Goal: Find contact information: Find contact information

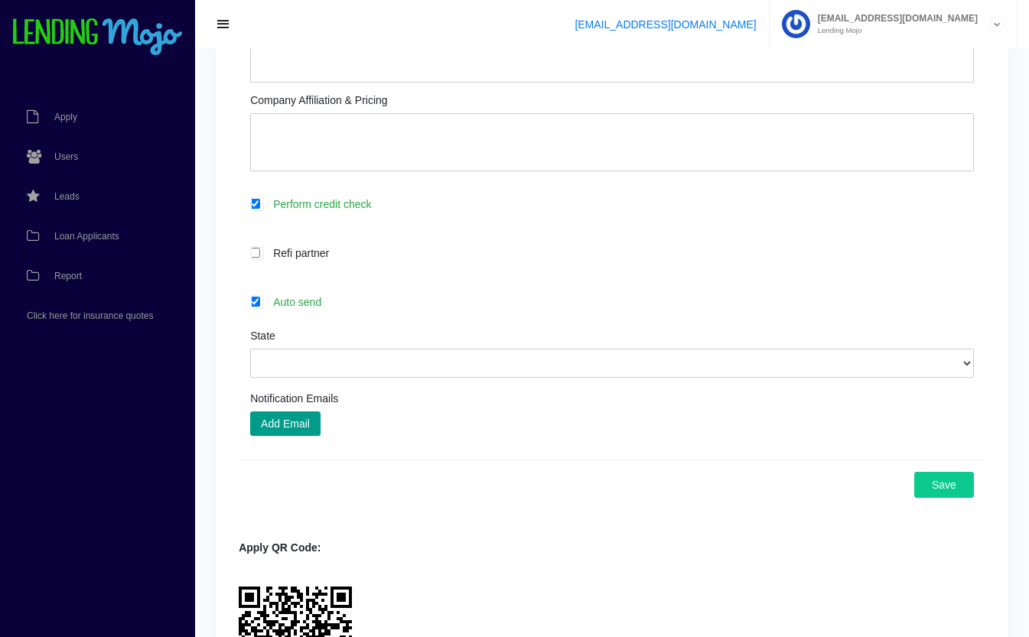
scroll to position [586, 0]
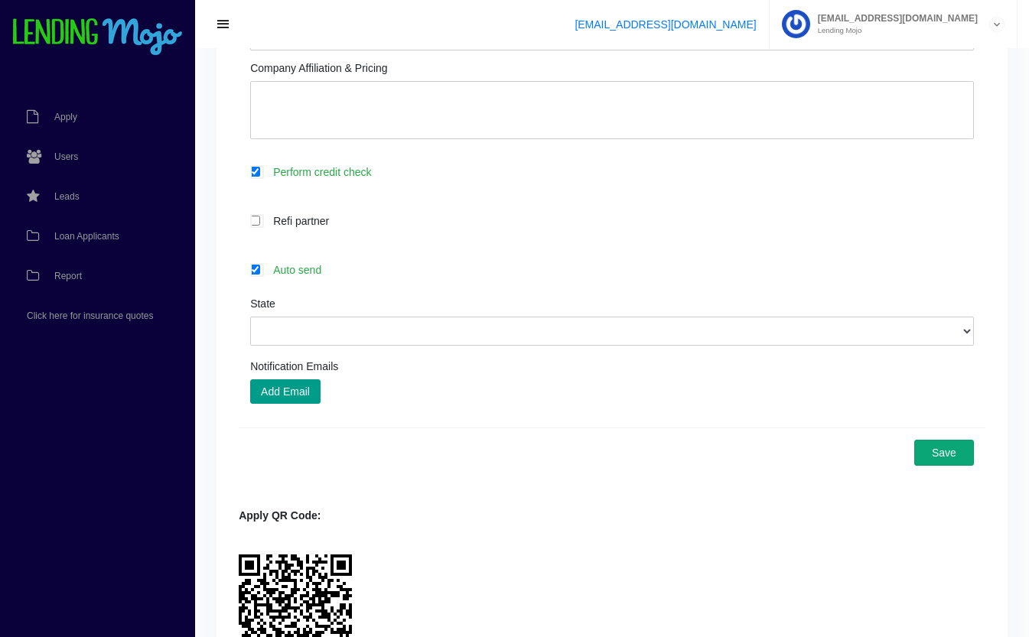
click at [954, 464] on button "Save" at bounding box center [944, 453] width 60 height 26
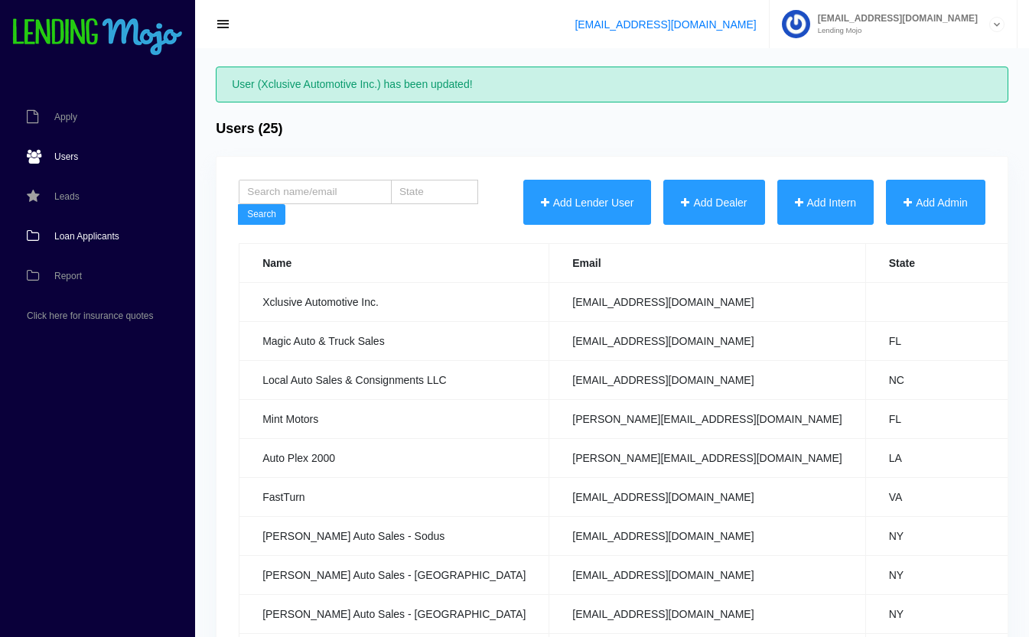
click at [77, 239] on span "Loan Applicants" at bounding box center [86, 236] width 65 height 9
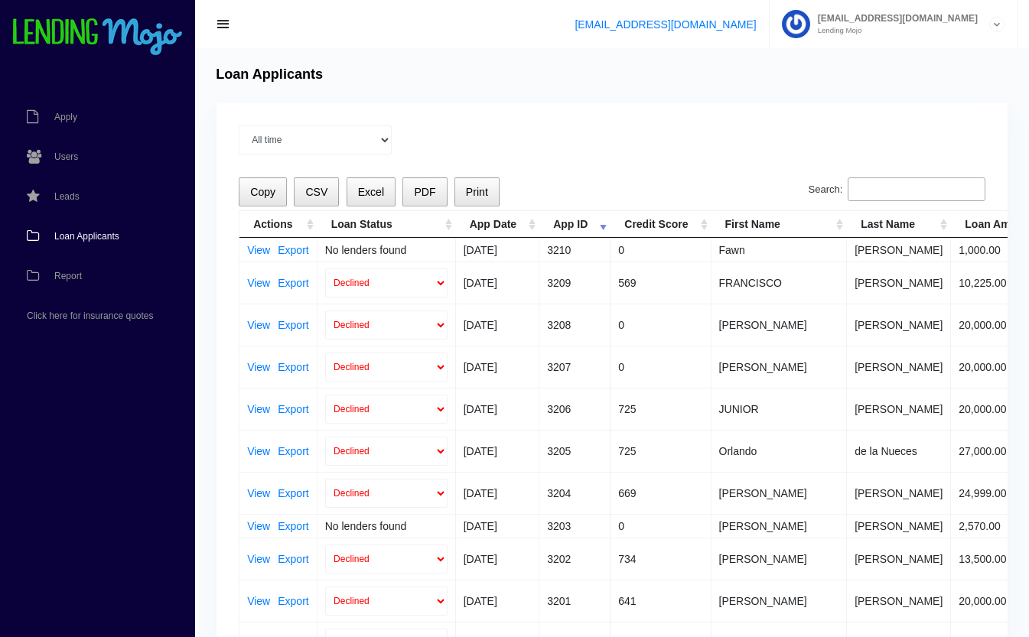
click at [885, 181] on input "Search:" at bounding box center [916, 189] width 138 height 24
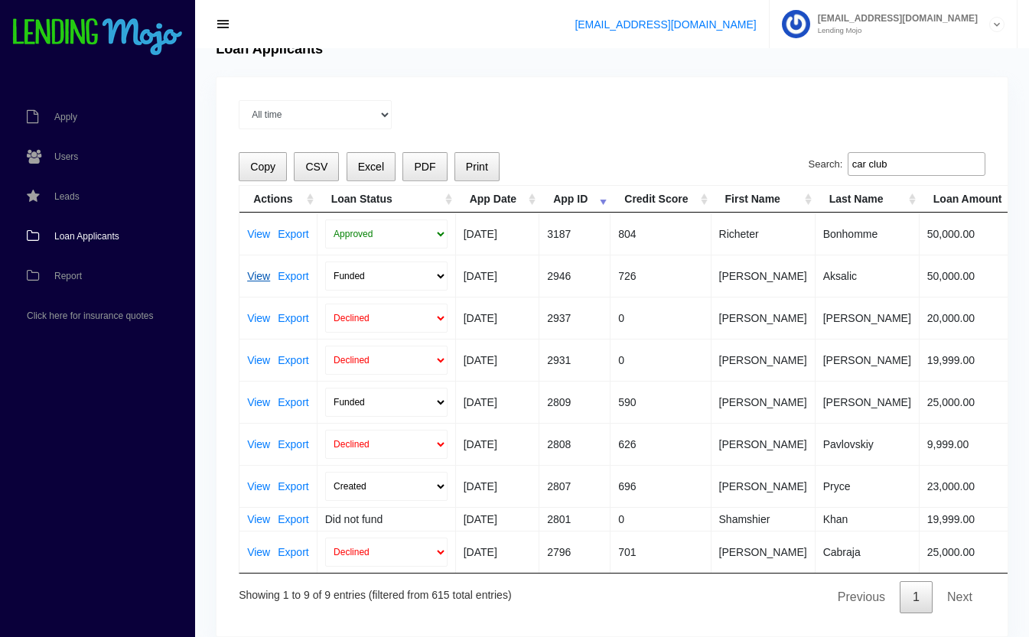
type input "car club"
click at [260, 274] on link "View" at bounding box center [258, 276] width 23 height 11
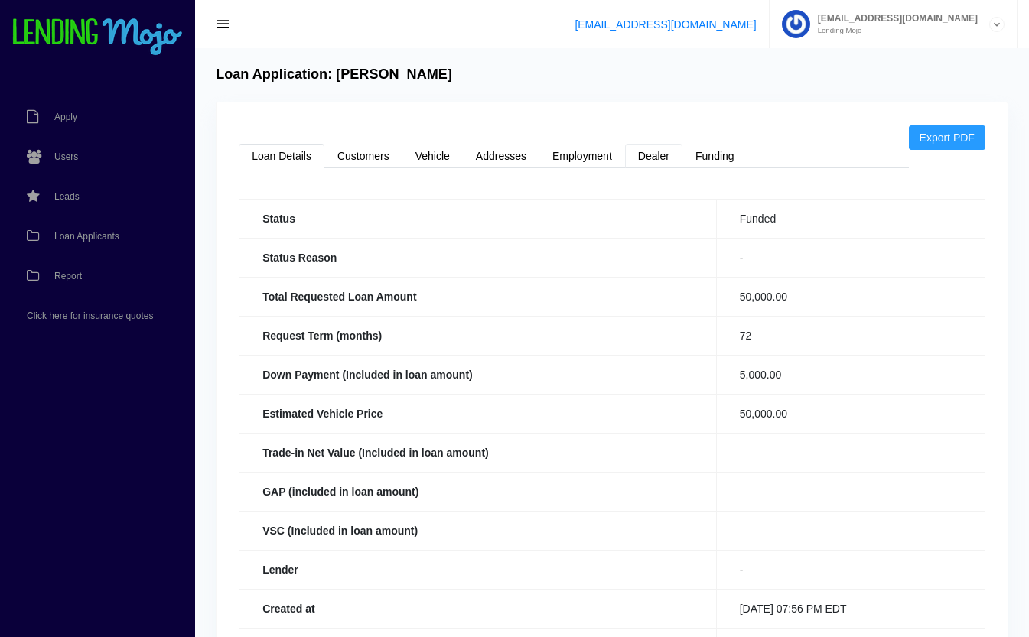
click at [646, 153] on link "Dealer" at bounding box center [653, 156] width 57 height 24
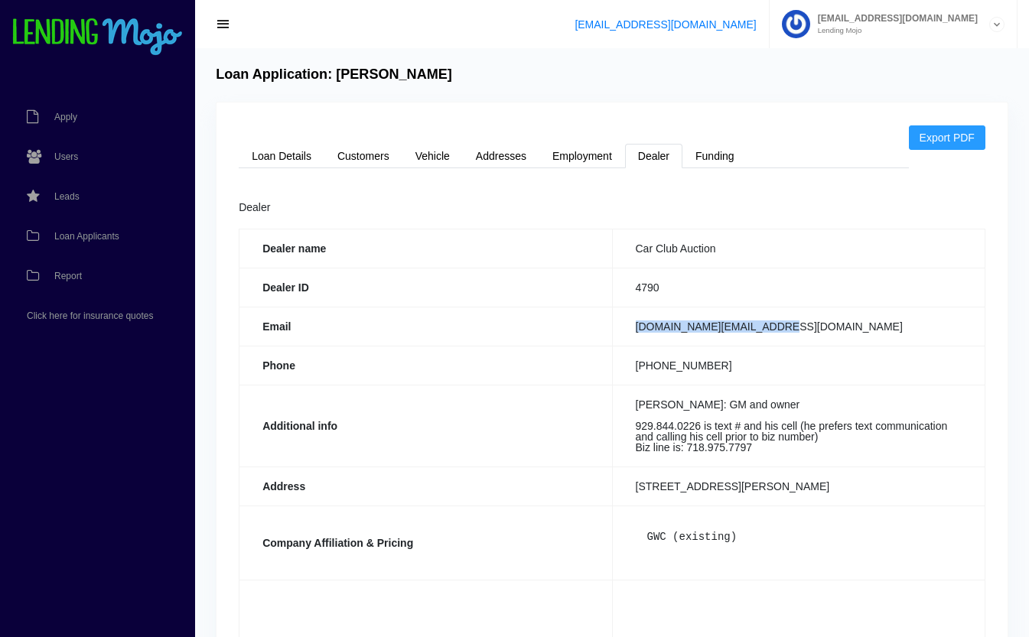
drag, startPoint x: 785, startPoint y: 324, endPoint x: 629, endPoint y: 330, distance: 156.1
click at [629, 330] on td "carclub.auction@gmail.com" at bounding box center [798, 326] width 372 height 39
copy td "carclub.auction@gmail.com"
click at [545, 356] on th "Phone" at bounding box center [425, 365] width 372 height 39
click at [416, 151] on link "Vehicle" at bounding box center [432, 156] width 60 height 24
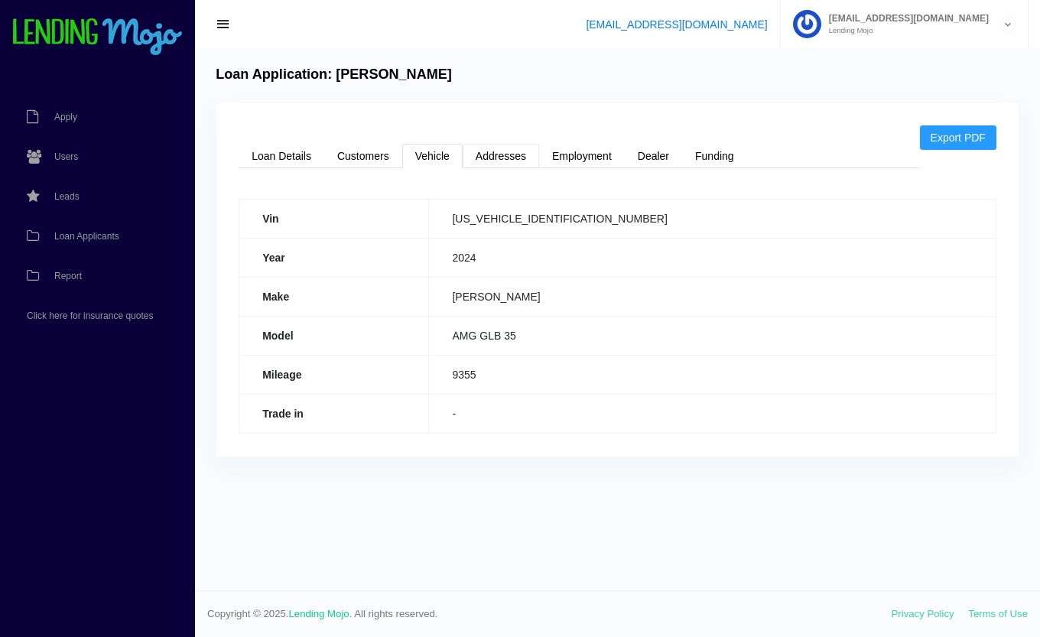
click at [515, 158] on link "Addresses" at bounding box center [501, 156] width 76 height 24
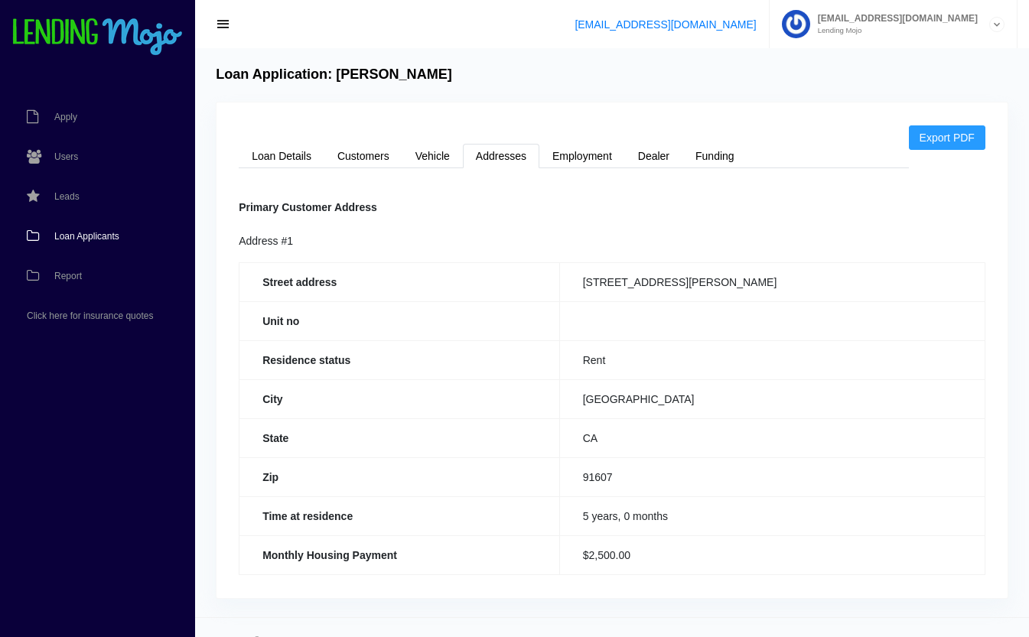
click at [86, 237] on span "Loan Applicants" at bounding box center [86, 236] width 65 height 9
